Goal: Register for event/course

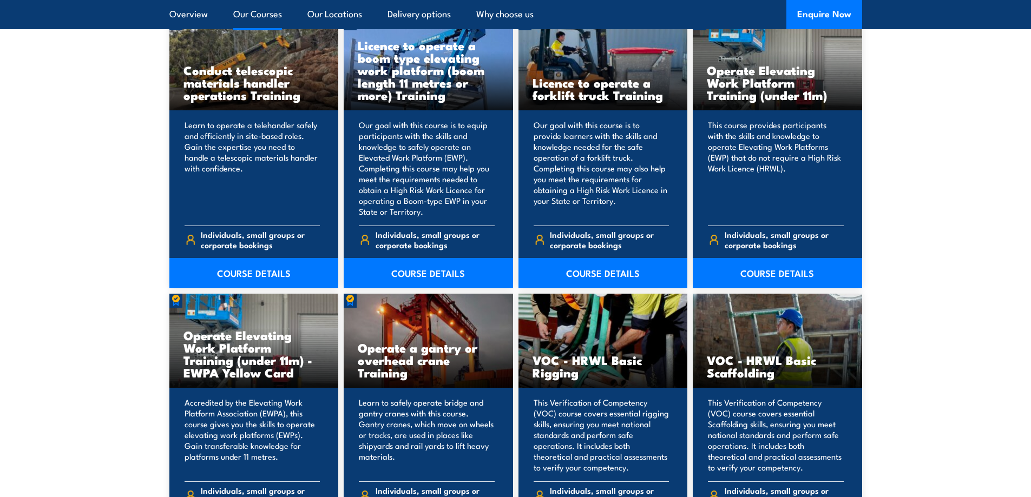
scroll to position [920, 0]
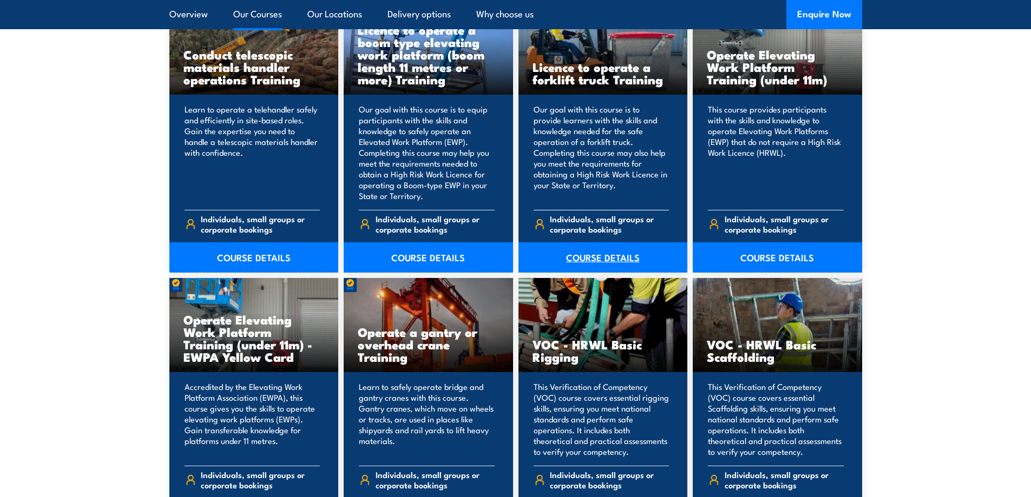
click at [607, 254] on link "COURSE DETAILS" at bounding box center [602, 257] width 169 height 30
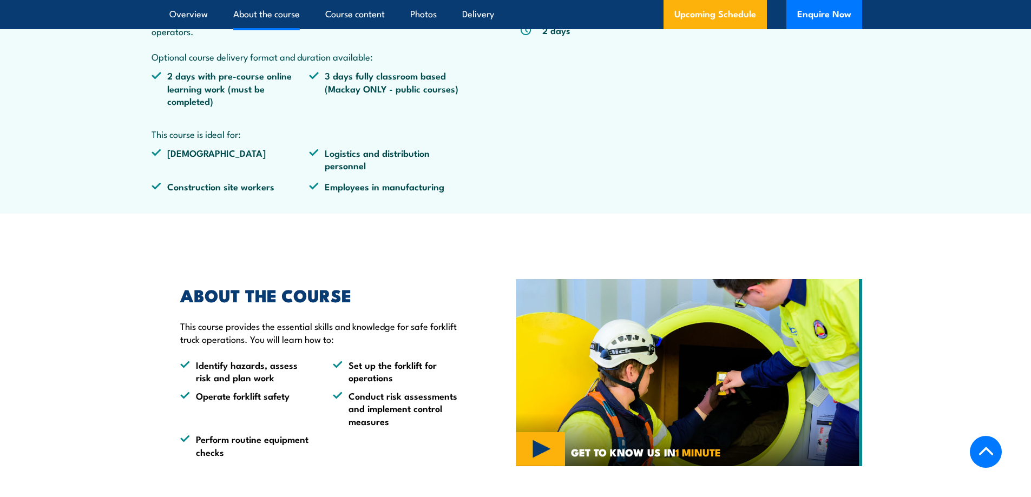
scroll to position [487, 0]
